Goal: Find specific page/section: Find specific page/section

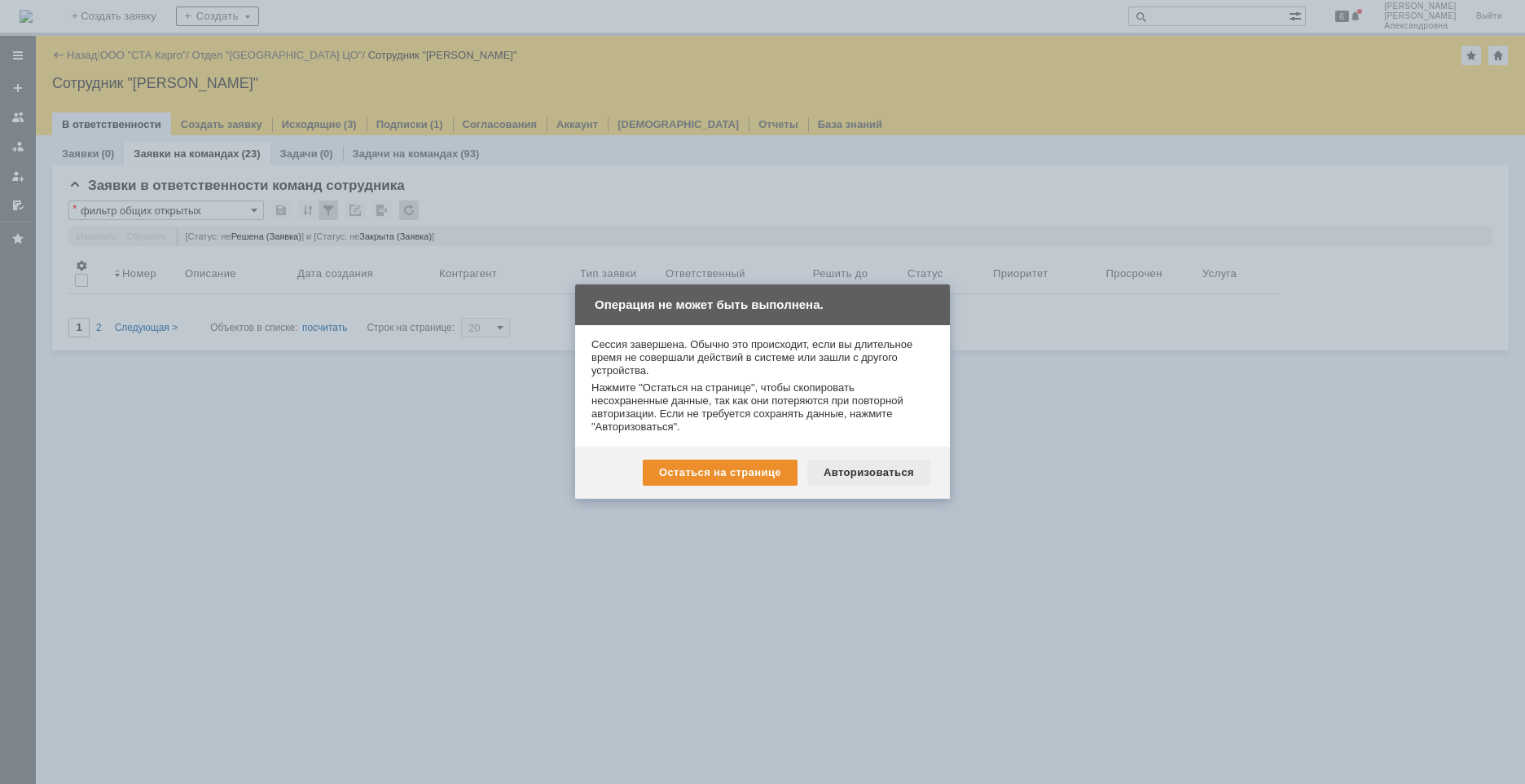
click at [883, 464] on div "Авторизоваться" at bounding box center [869, 472] width 123 height 26
